Goal: Task Accomplishment & Management: Complete application form

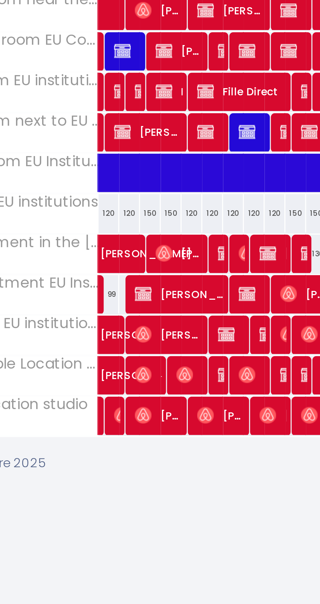
scroll to position [0, 42]
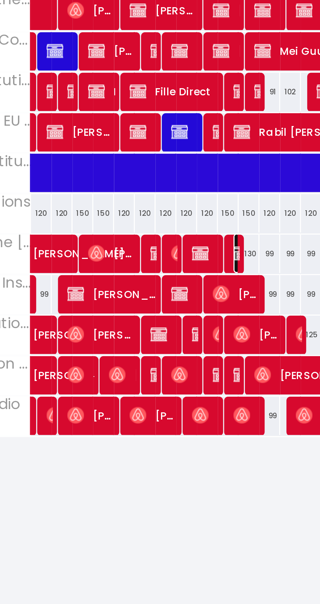
click at [175, 267] on img at bounding box center [176, 267] width 5 height 5
select select "OK"
select select "KO"
select select "0"
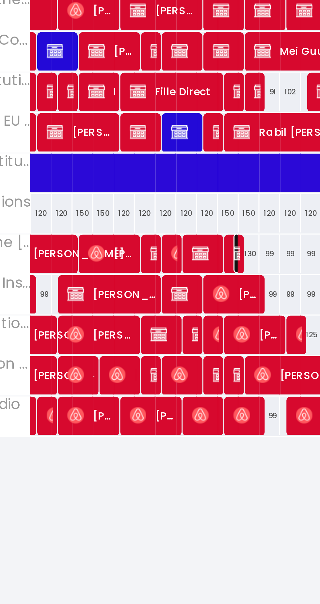
select select "1"
select select
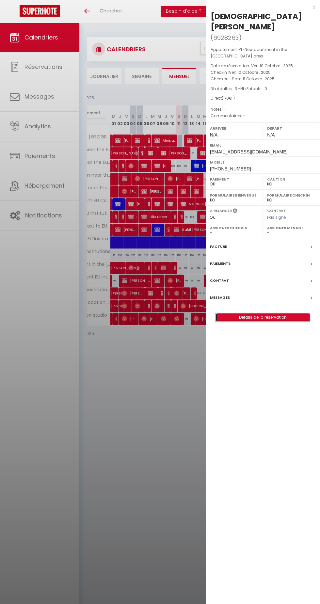
click at [286, 313] on link "Détails de la réservation" at bounding box center [263, 317] width 94 height 8
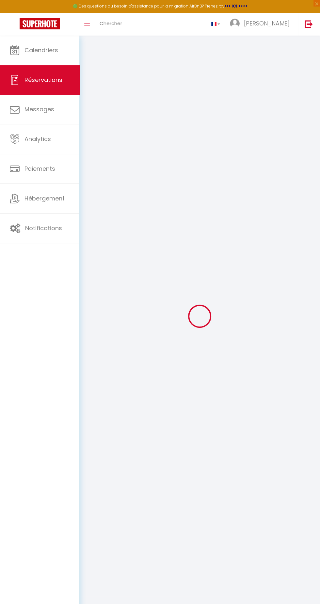
select select
checkbox input "false"
select select
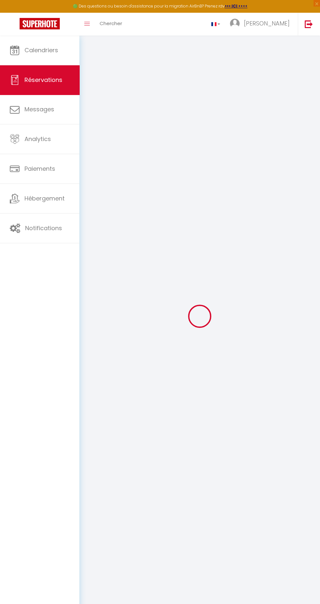
checkbox input "false"
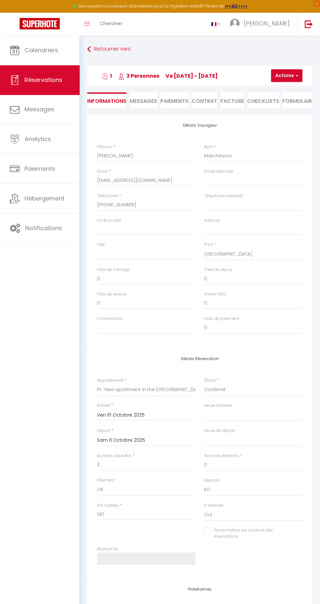
select select
checkbox input "false"
type input "30"
select select
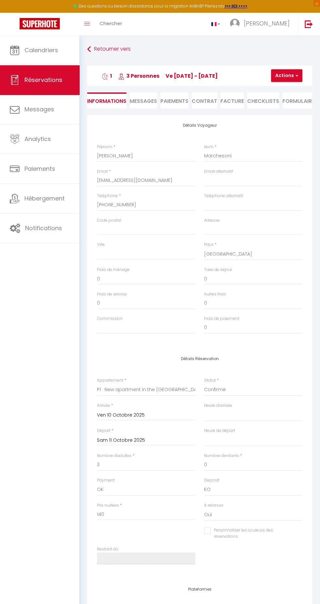
select select
checkbox input "false"
select select
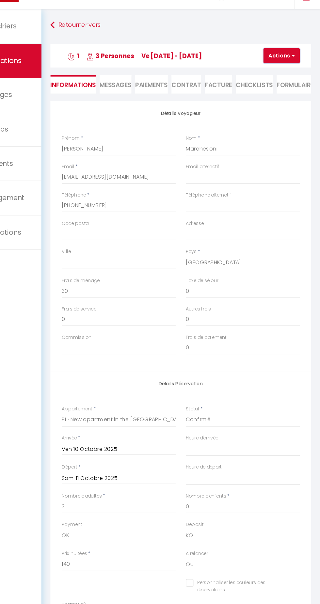
click at [285, 77] on button "Actions" at bounding box center [286, 75] width 31 height 13
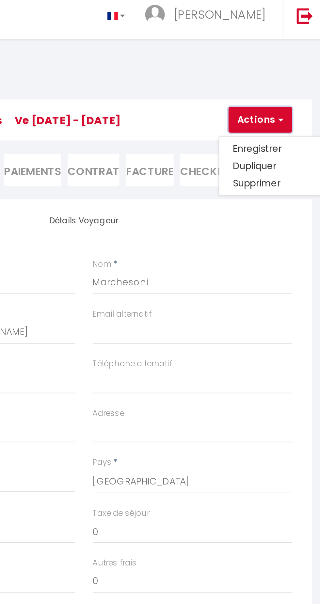
scroll to position [1, 0]
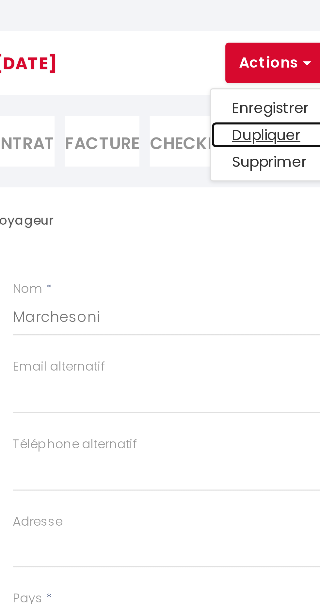
click at [290, 97] on link "Dupliquer" at bounding box center [292, 97] width 52 height 8
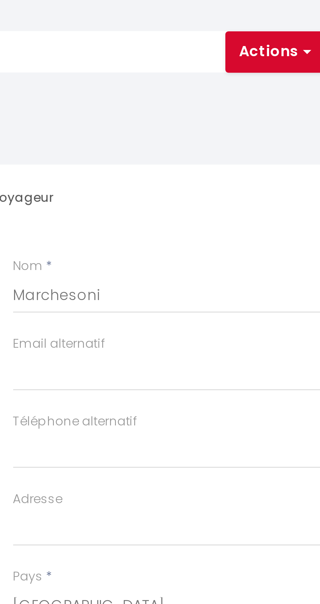
select select
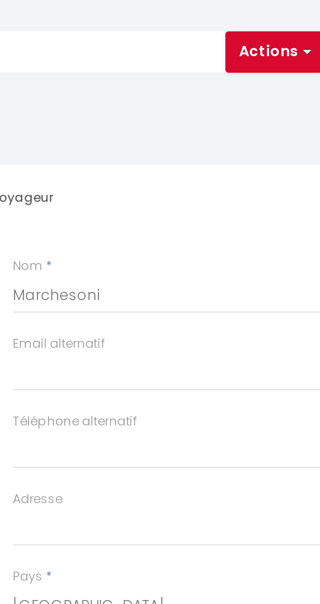
select select
checkbox input "false"
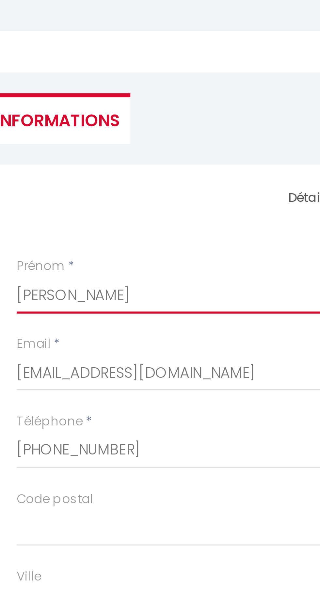
click at [142, 150] on input "Cristian" at bounding box center [146, 148] width 98 height 12
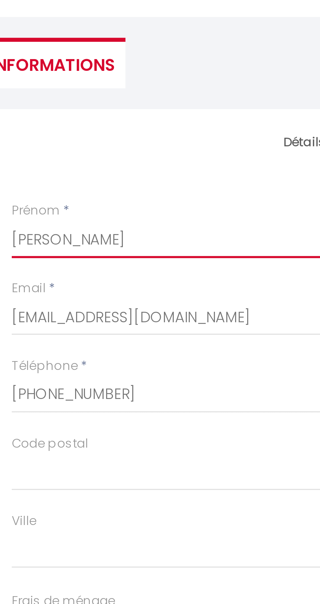
scroll to position [1, 0]
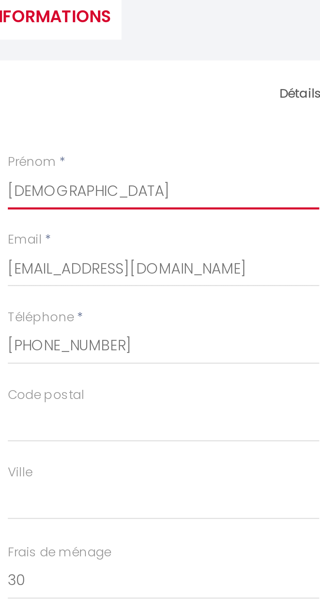
type input "Crist"
select select
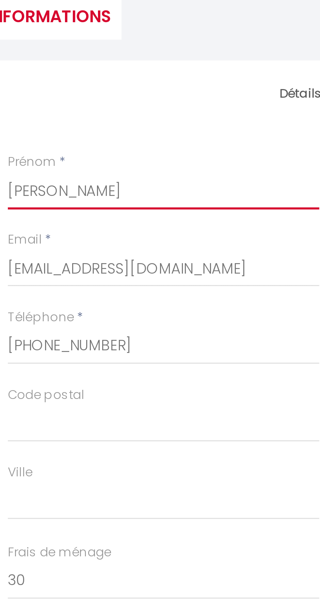
select select
checkbox input "false"
select select
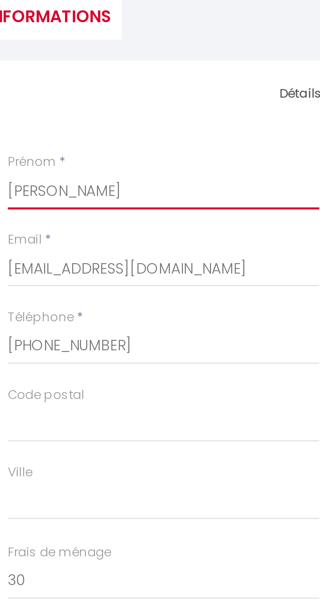
select select
checkbox input "false"
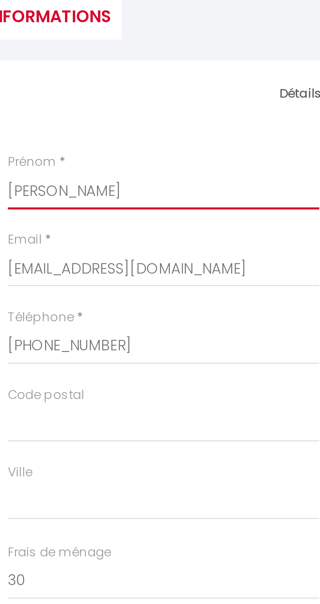
type input "Cris"
select select
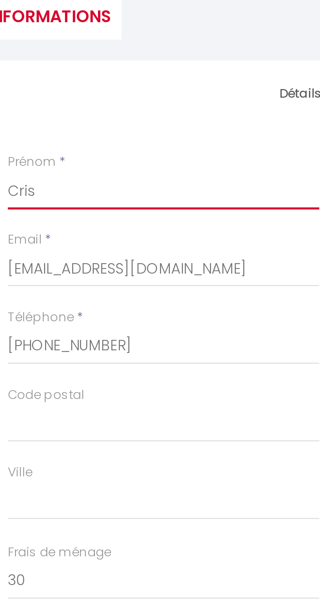
select select
checkbox input "false"
type input "Cri"
select select
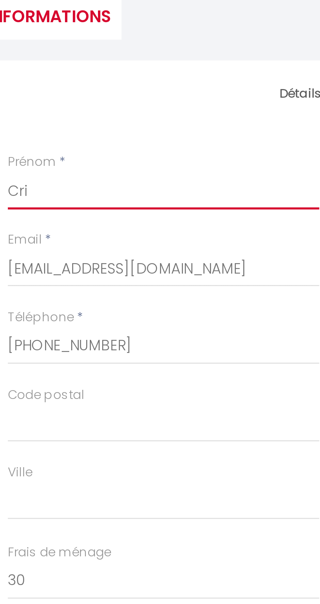
select select
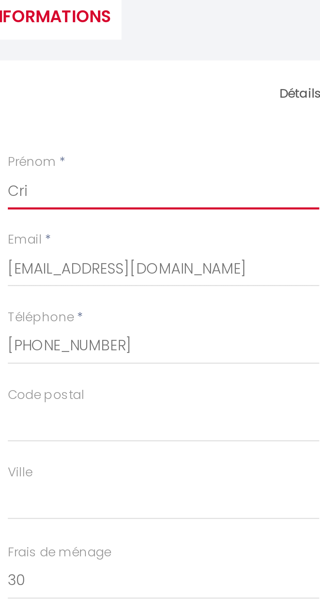
checkbox input "false"
type input "Cr"
select select
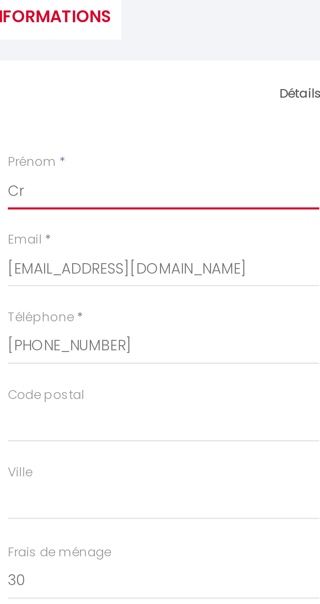
select select
checkbox input "false"
type input "C"
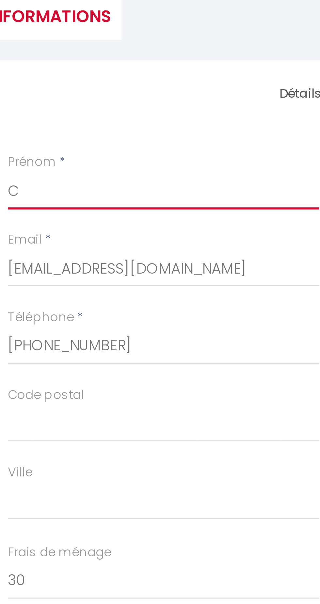
select select
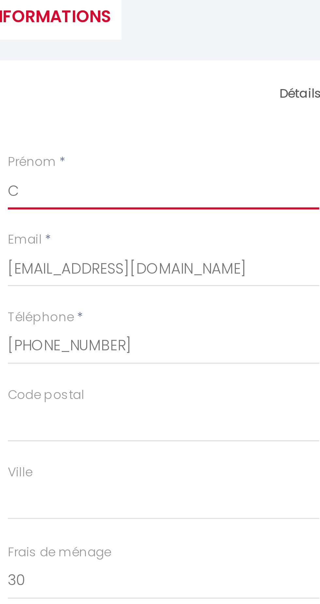
select select
checkbox input "false"
type input "CA"
select select
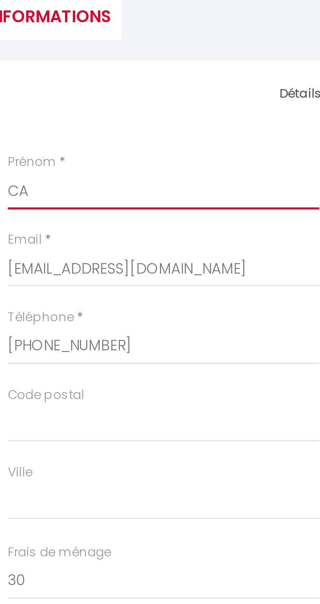
select select
checkbox input "false"
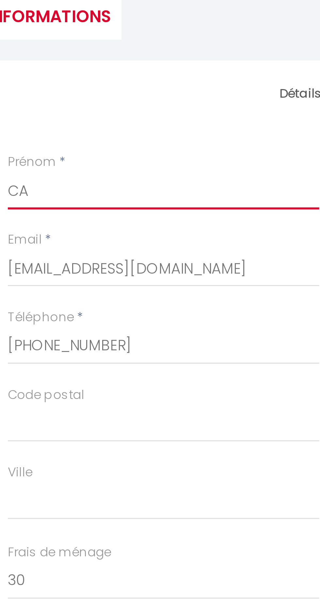
type input "CAz"
select select
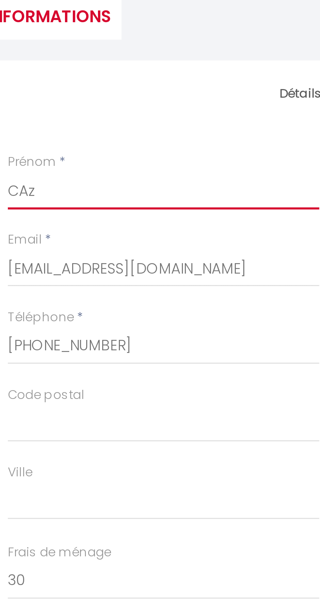
select select
checkbox input "false"
type input "CAzdr"
select select
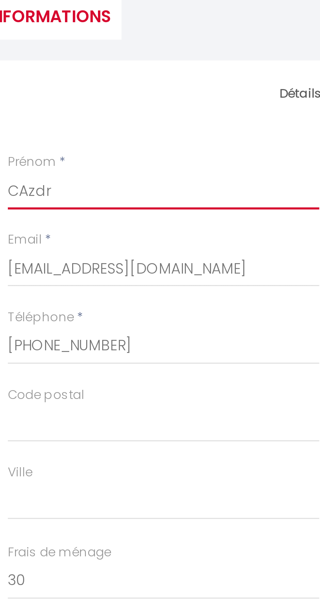
select select
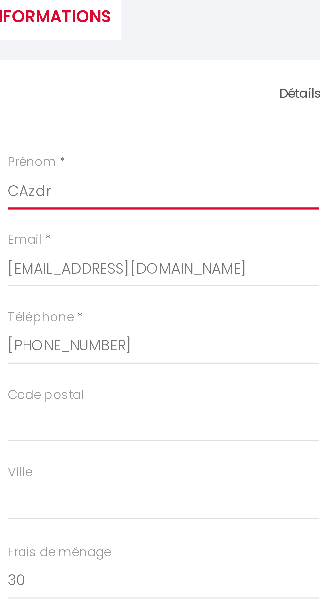
checkbox input "false"
select select
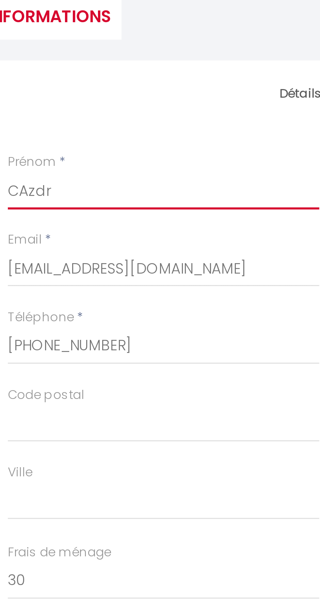
select select
checkbox input "false"
type input "CAzdre"
select select
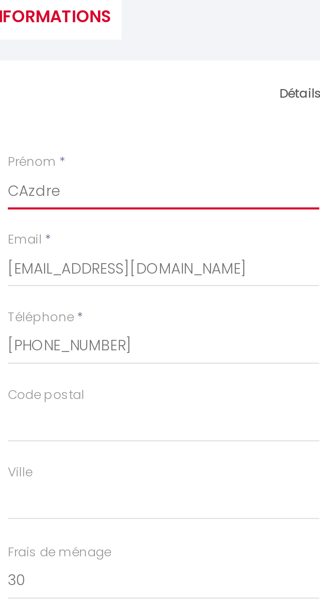
select select
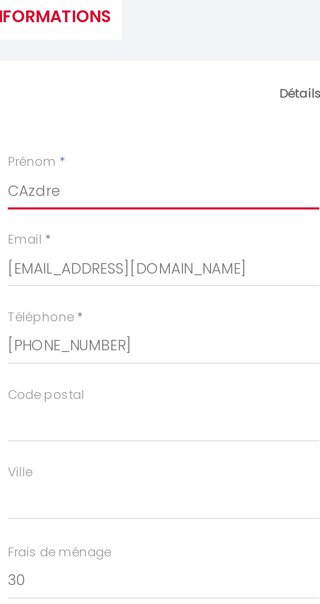
checkbox input "false"
type input "CAzdren"
select select
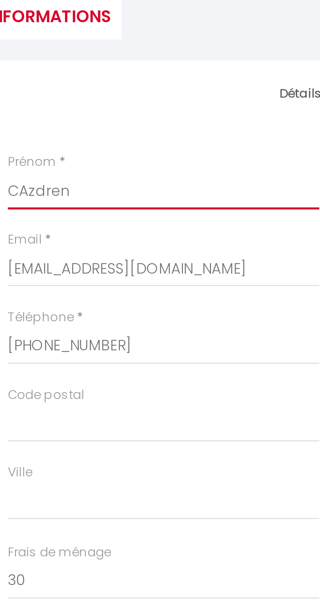
select select
checkbox input "false"
click at [101, 149] on input "CAzdren" at bounding box center [146, 148] width 98 height 12
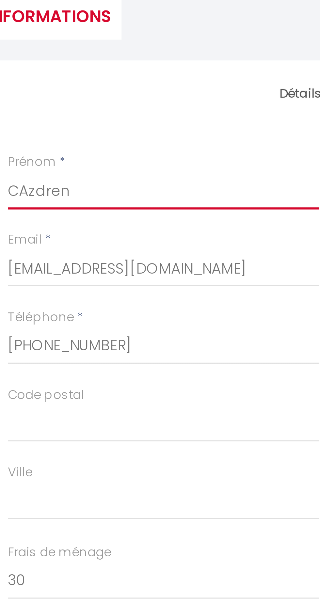
type input "Azdren"
select select
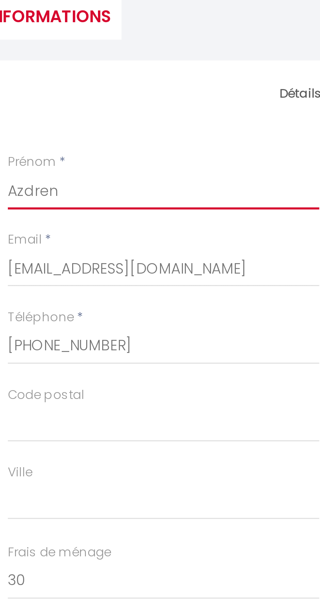
select select
checkbox input "false"
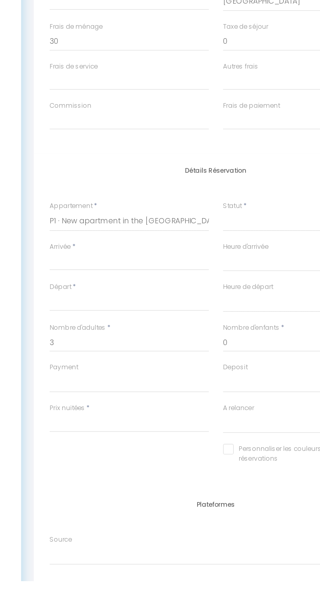
type input "Azdren"
click at [229, 386] on select "Confirmé Non Confirmé Annulé Annulé par le voyageur No Show Request" at bounding box center [253, 382] width 98 height 12
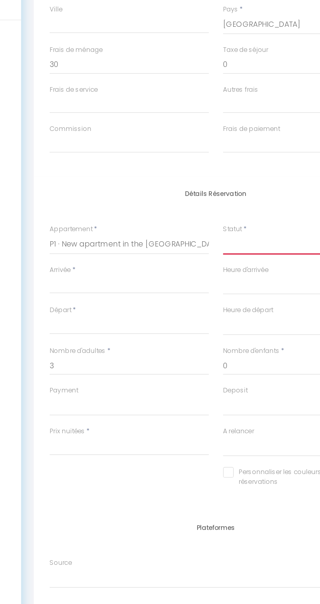
select select "1"
click at [204, 375] on select "Confirmé Non Confirmé Annulé Annulé par le voyageur No Show Request" at bounding box center [253, 381] width 98 height 12
select select
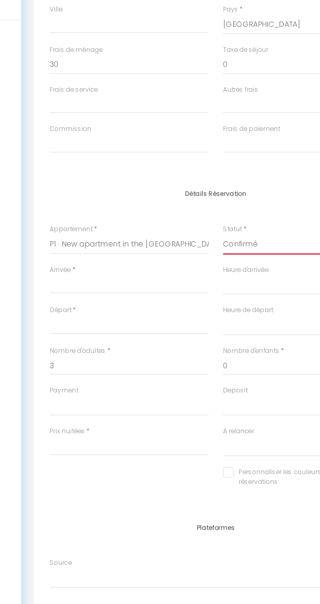
select select
checkbox input "false"
click at [100, 407] on input "Arrivée" at bounding box center [146, 406] width 98 height 8
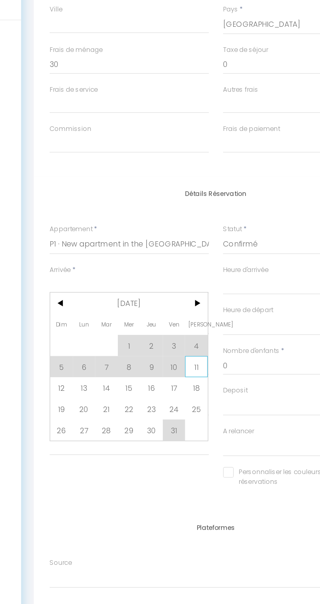
click at [186, 458] on span "11" at bounding box center [187, 456] width 14 height 13
type input "Sam 11 Octobre 2025"
select select
type input "Dim 12 Octobre 2025"
select select
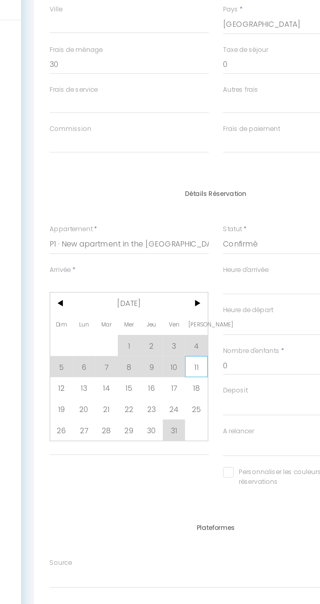
select select
checkbox input "false"
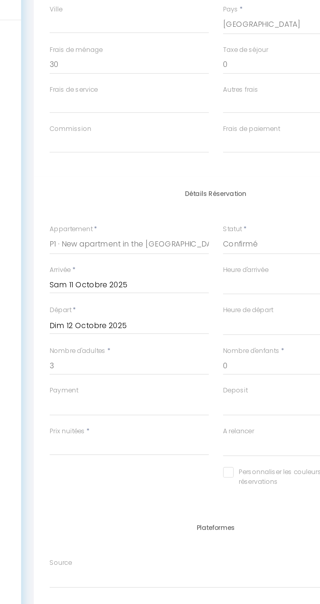
select select
type input "140"
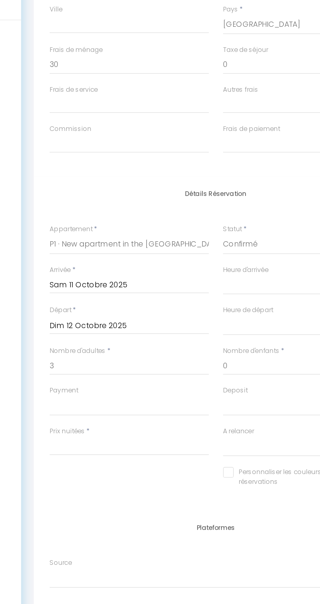
select select
checkbox input "false"
click at [236, 403] on select "00:00 00:30 01:00 01:30 02:00 02:30 03:00 03:30 04:00 04:30 05:00 05:30 06:00 0…" at bounding box center [253, 406] width 98 height 12
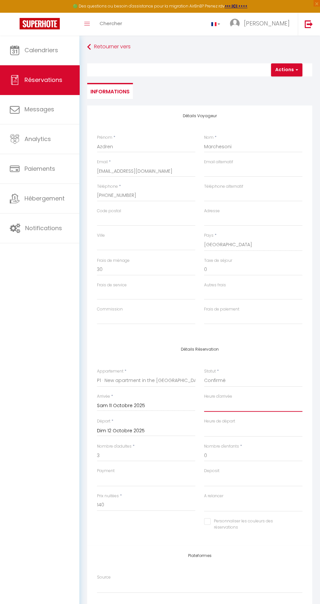
scroll to position [0, 0]
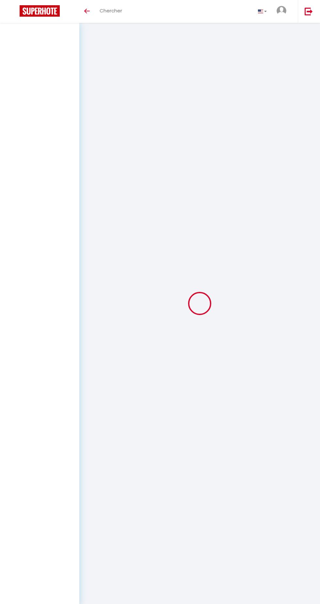
select select
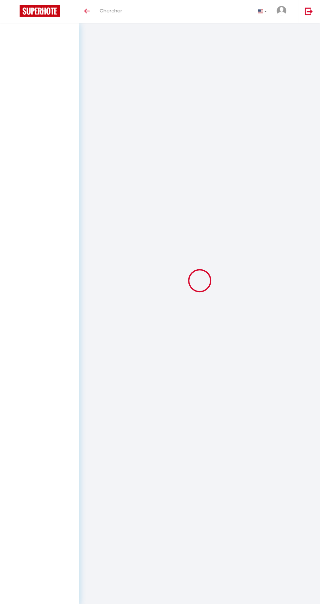
select select
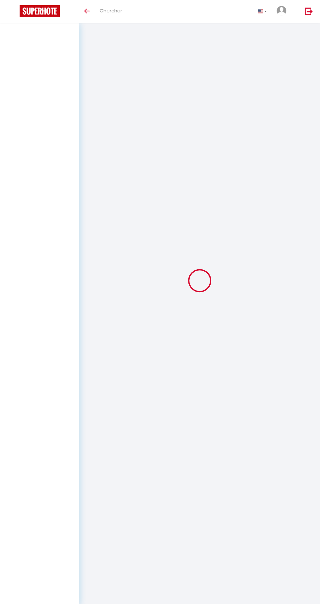
checkbox input "false"
select select
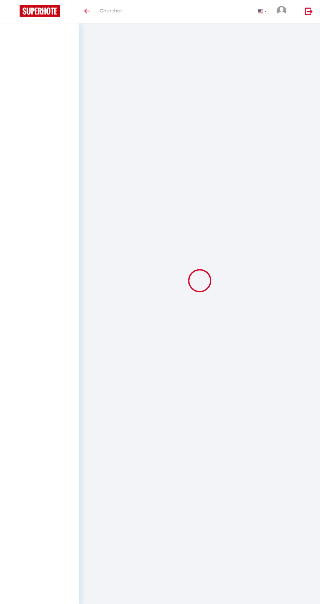
checkbox input "false"
select select
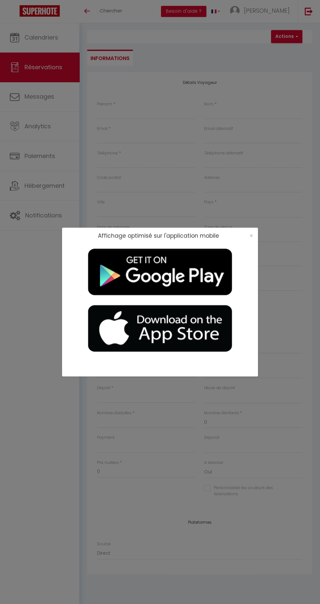
scroll to position [4, 0]
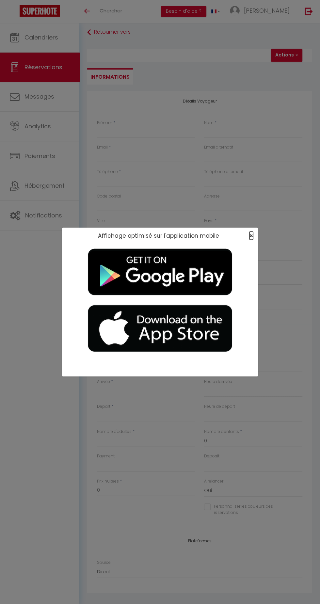
click at [251, 234] on span "×" at bounding box center [251, 235] width 4 height 8
